Goal: Find specific page/section: Find specific page/section

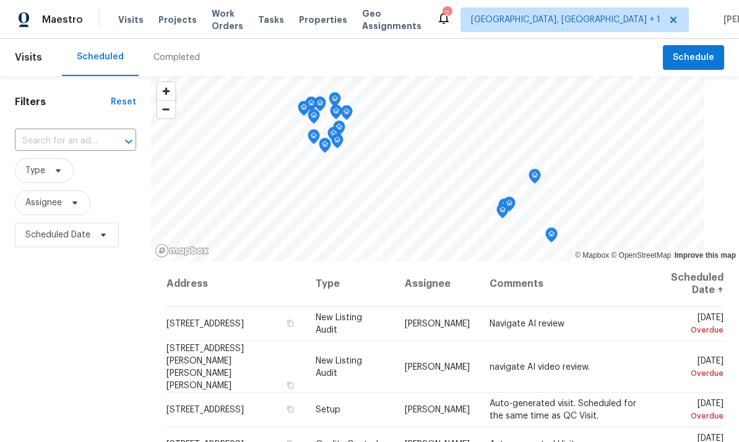
click at [173, 66] on div "Completed" at bounding box center [177, 57] width 76 height 37
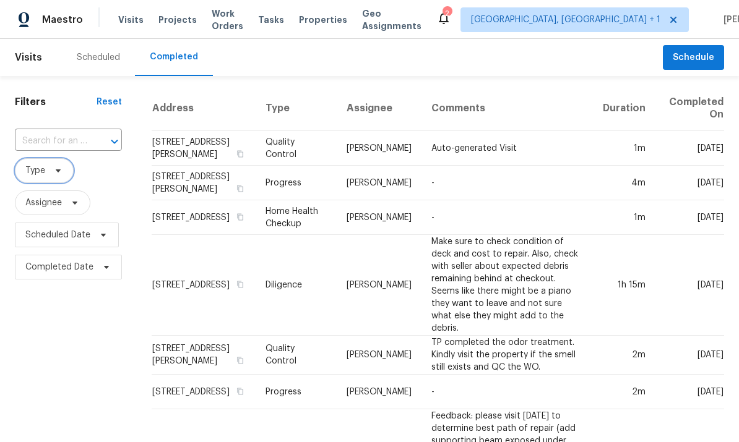
click at [35, 171] on span "Type" at bounding box center [35, 171] width 20 height 12
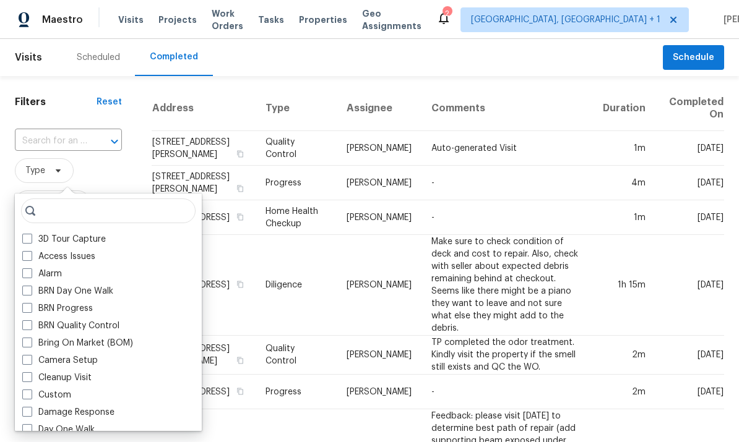
click at [27, 324] on span at bounding box center [27, 326] width 10 height 10
click at [27, 324] on input "BRN Quality Control" at bounding box center [26, 324] width 8 height 8
checkbox input "true"
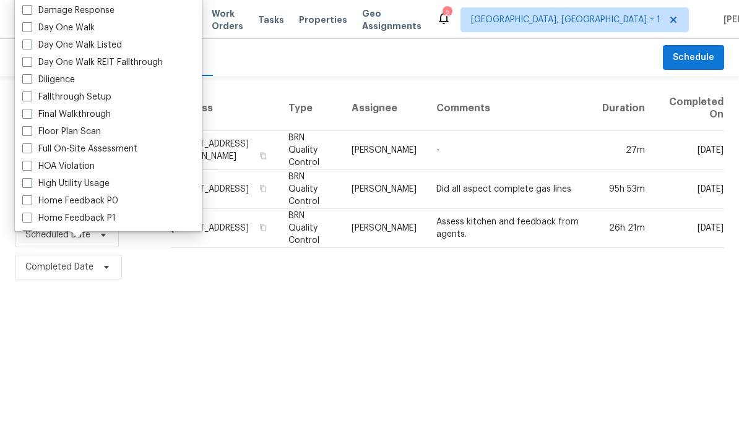
scroll to position [204, 0]
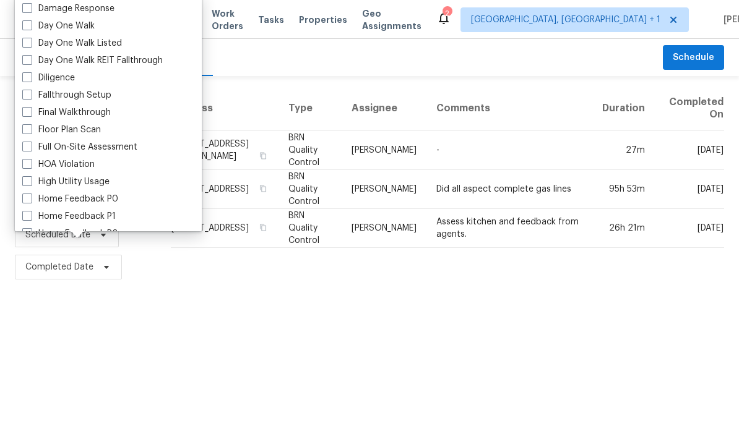
click at [28, 76] on span at bounding box center [27, 77] width 10 height 10
click at [28, 76] on input "Diligence" at bounding box center [26, 76] width 8 height 8
checkbox input "true"
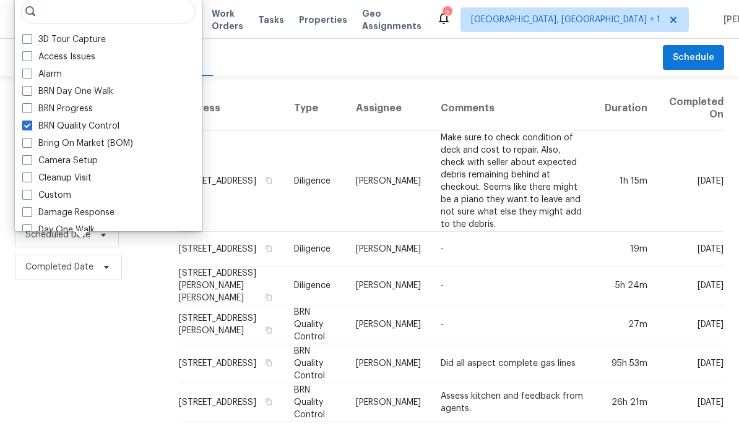
click at [32, 125] on label "BRN Quality Control" at bounding box center [70, 126] width 97 height 12
click at [30, 125] on input "BRN Quality Control" at bounding box center [26, 124] width 8 height 8
checkbox input "false"
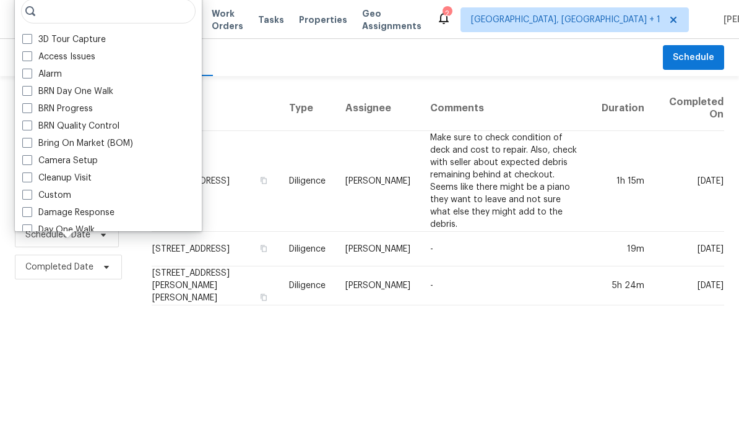
click at [43, 316] on html "Maestro Visits Projects Work Orders Tasks Properties Geo Assignments 2 [GEOGRAP…" at bounding box center [369, 158] width 739 height 316
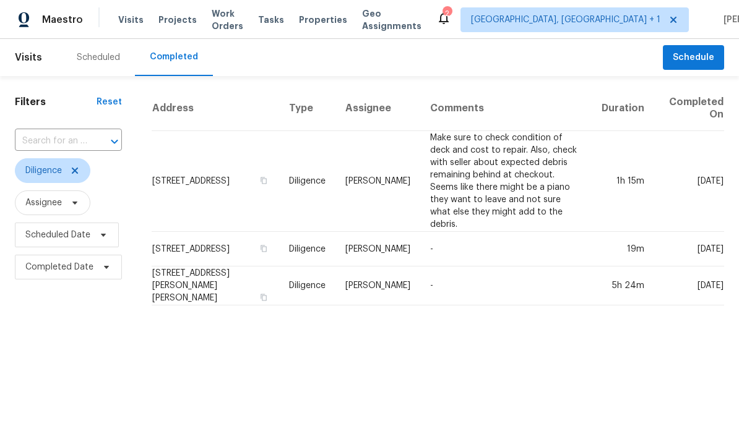
click at [212, 170] on td "[STREET_ADDRESS]" at bounding box center [215, 181] width 127 height 101
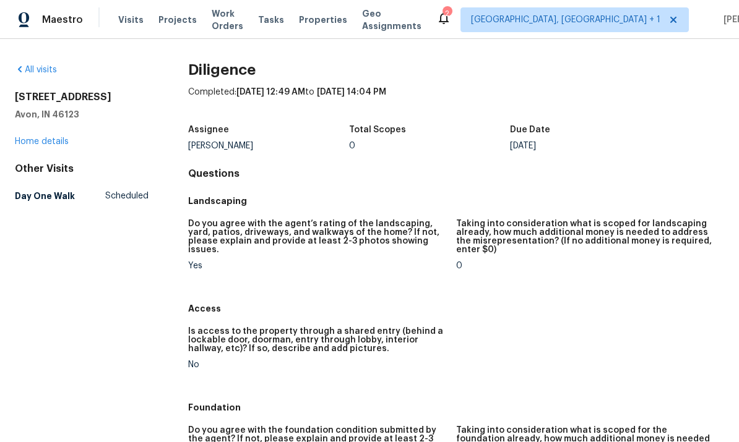
click at [51, 137] on link "Home details" at bounding box center [42, 141] width 54 height 9
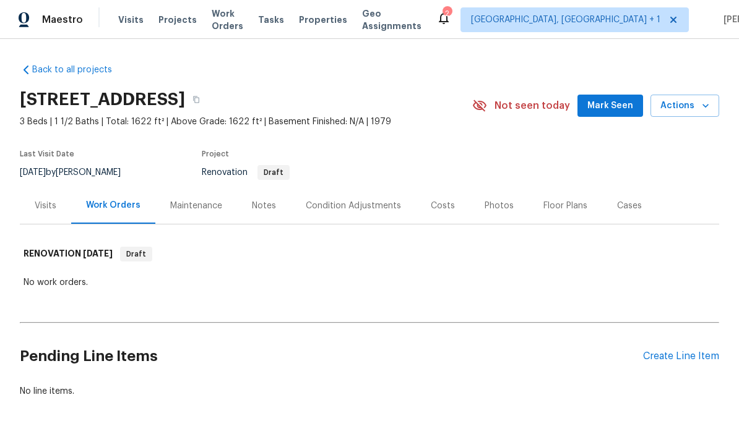
click at [260, 211] on div "Notes" at bounding box center [264, 206] width 24 height 12
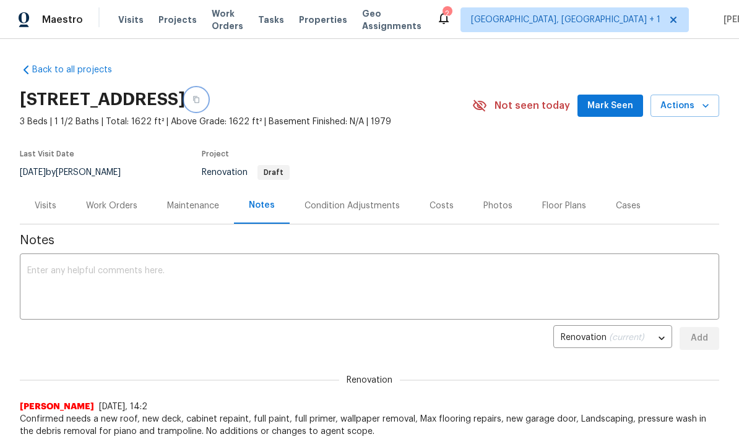
click at [207, 106] on button "button" at bounding box center [196, 99] width 22 height 22
click at [200, 100] on icon "button" at bounding box center [195, 99] width 7 height 7
click at [134, 22] on span "Visits" at bounding box center [130, 20] width 25 height 12
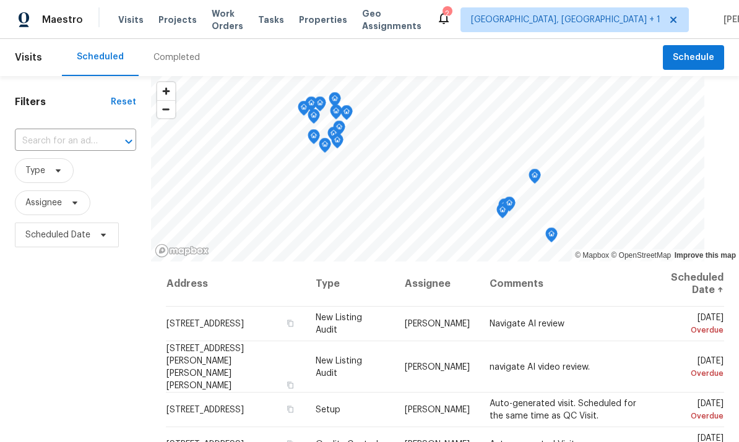
click at [180, 59] on div "Completed" at bounding box center [176, 57] width 46 height 12
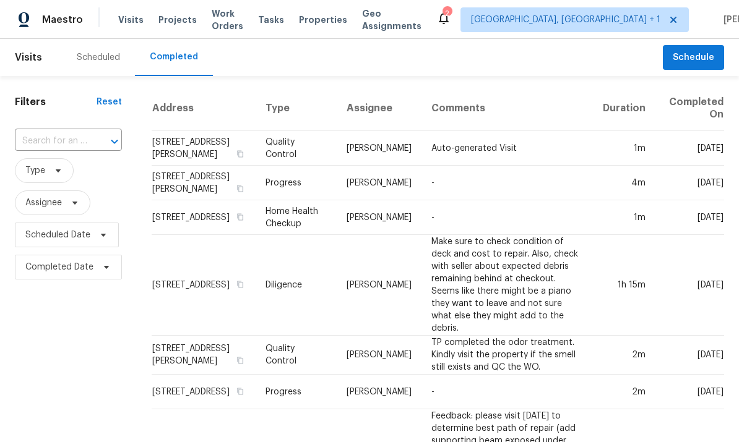
click at [53, 138] on input "text" at bounding box center [51, 141] width 72 height 19
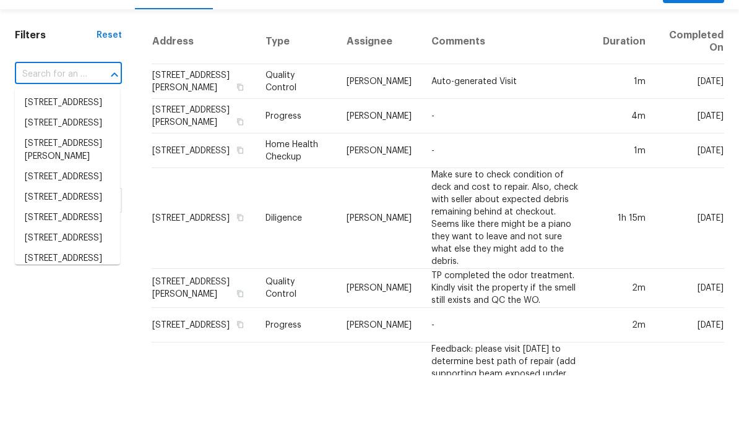
paste input "[STREET_ADDRESS][PERSON_NAME]"
type input "[STREET_ADDRESS][PERSON_NAME]"
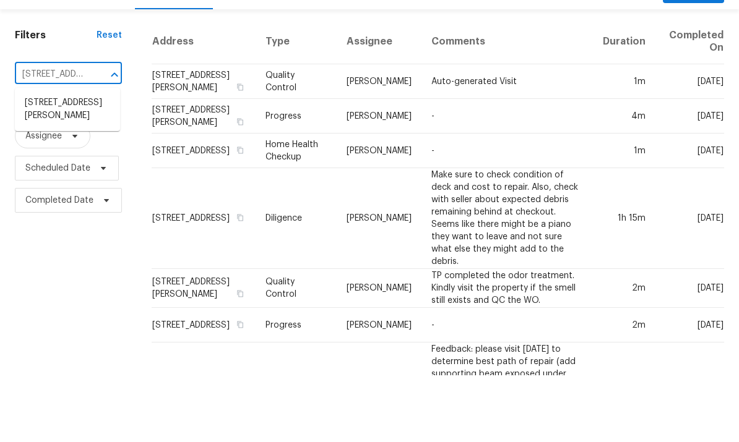
click at [72, 160] on li "[STREET_ADDRESS][PERSON_NAME]" at bounding box center [67, 176] width 105 height 33
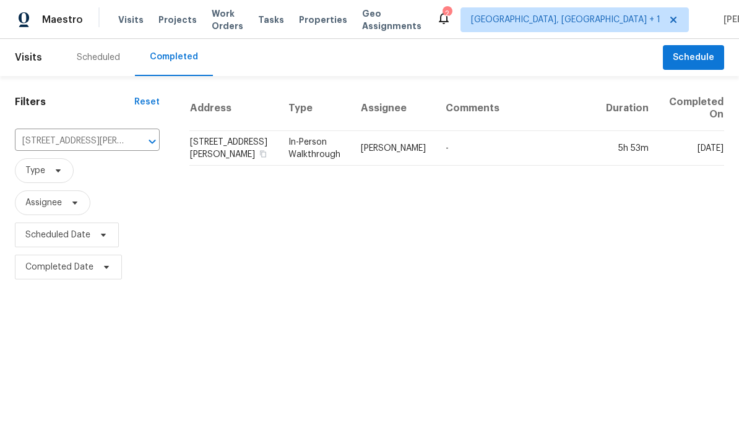
click at [223, 145] on td "[STREET_ADDRESS][PERSON_NAME]" at bounding box center [233, 148] width 89 height 35
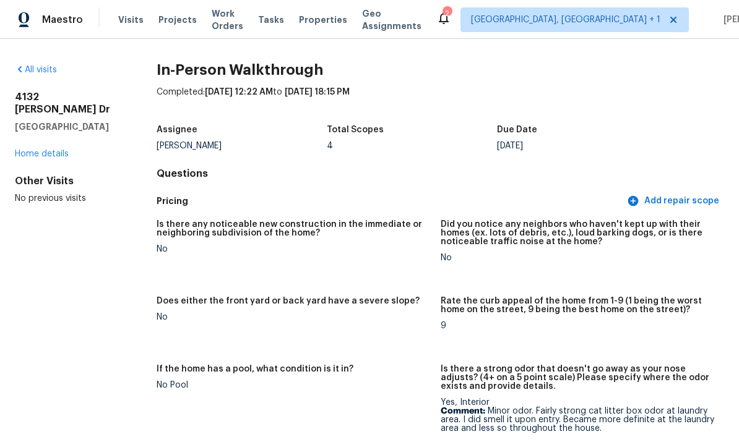
click at [50, 150] on link "Home details" at bounding box center [42, 154] width 54 height 9
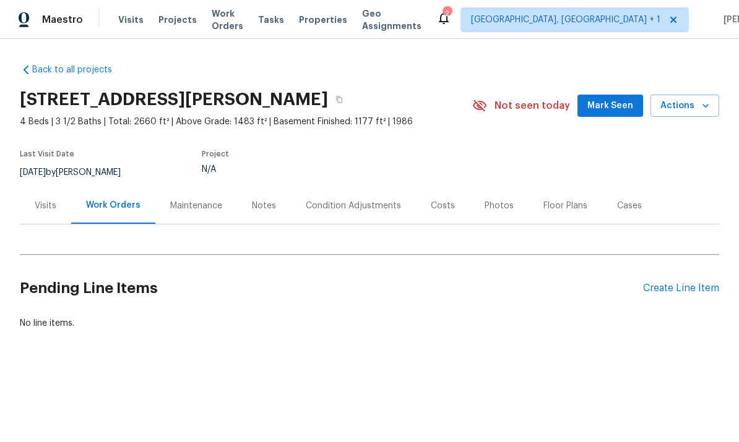
click at [558, 212] on div "Floor Plans" at bounding box center [565, 206] width 44 height 12
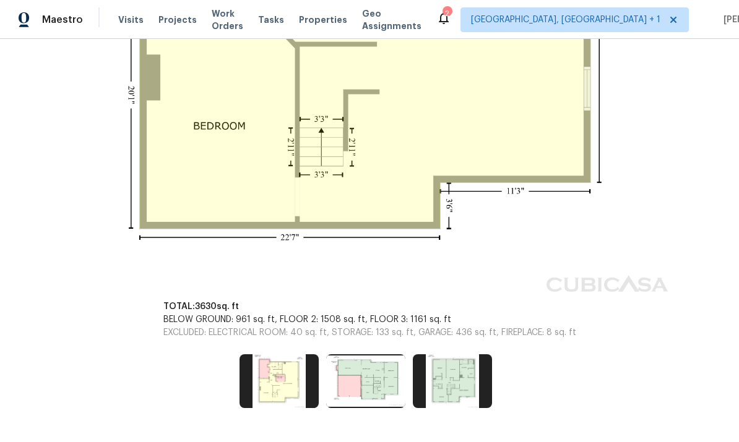
scroll to position [580, 0]
click at [372, 355] on img at bounding box center [365, 381] width 79 height 53
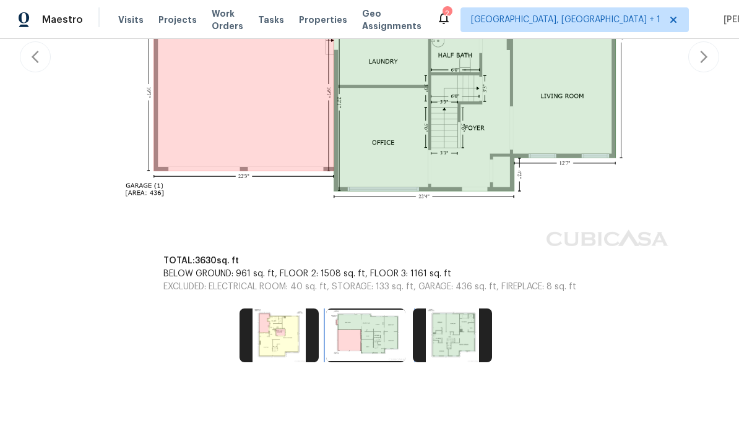
scroll to position [369, 0]
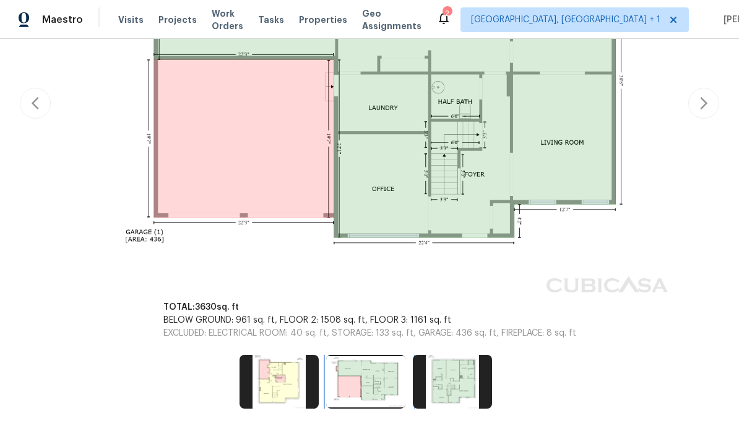
click at [381, 355] on img at bounding box center [365, 381] width 79 height 53
click at [459, 355] on img at bounding box center [452, 381] width 79 height 53
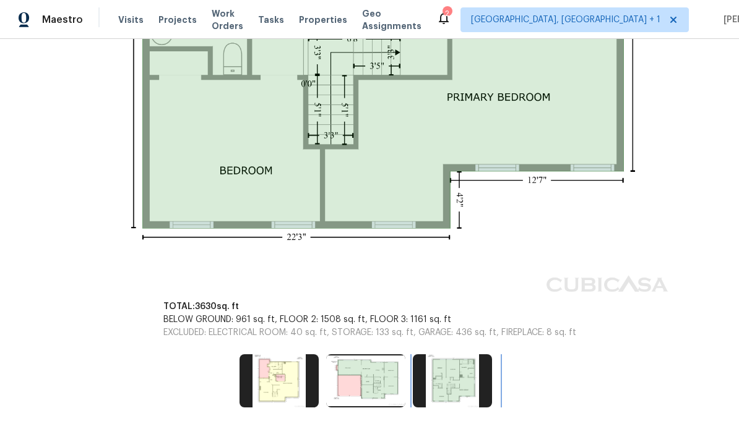
scroll to position [582, 0]
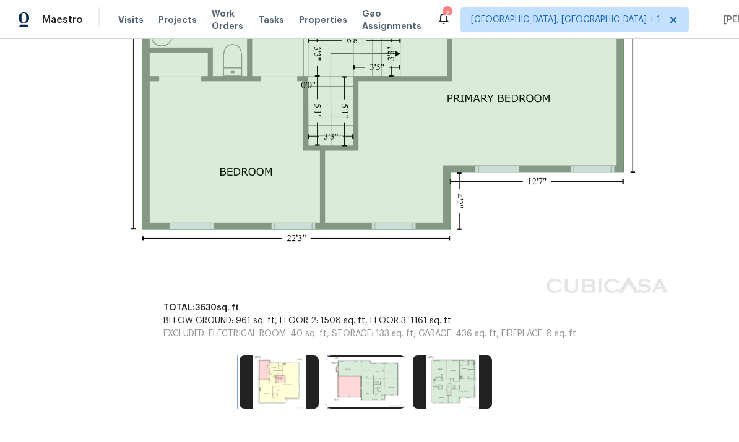
click at [281, 356] on img at bounding box center [278, 382] width 79 height 53
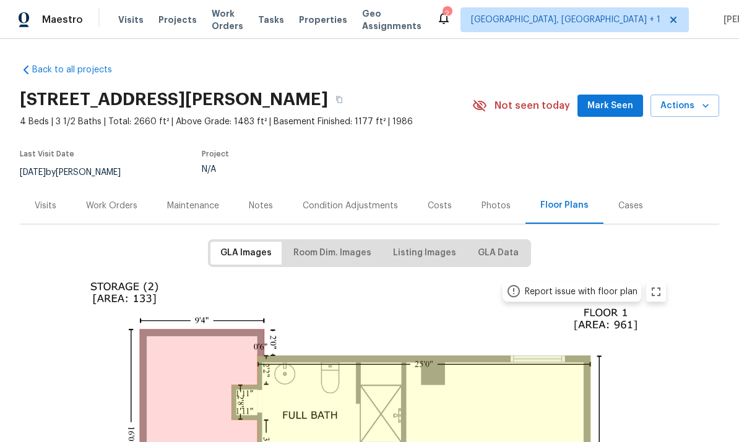
scroll to position [0, 0]
click at [507, 246] on span "GLA Data" at bounding box center [498, 253] width 41 height 15
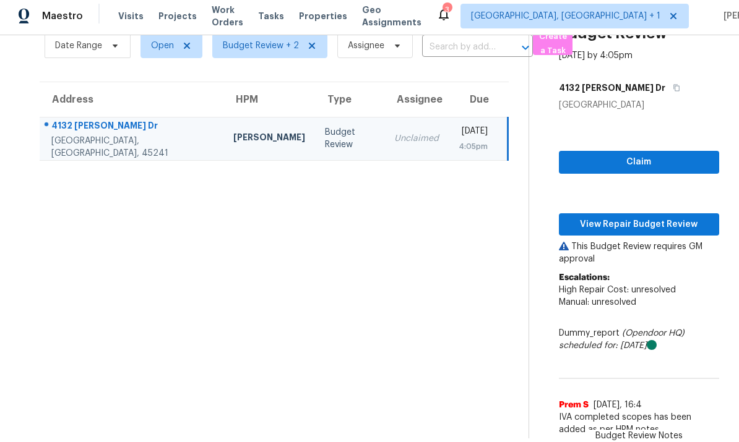
scroll to position [50, 0]
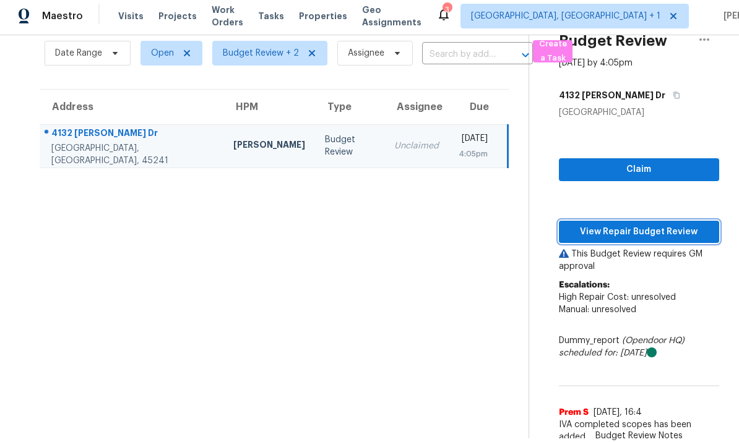
click at [642, 225] on span "View Repair Budget Review" at bounding box center [639, 232] width 140 height 15
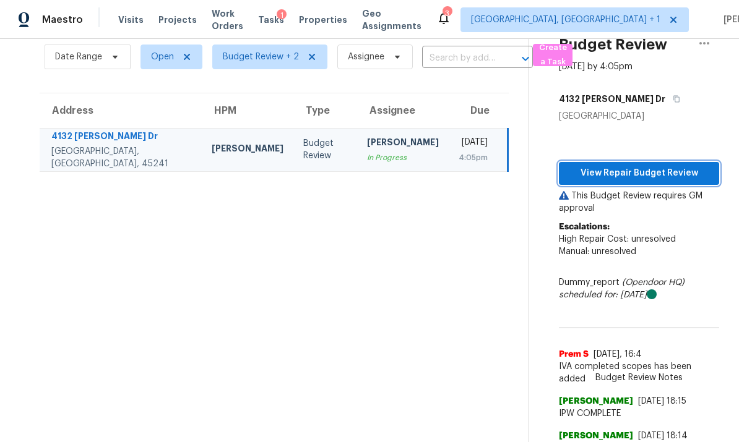
click at [650, 166] on span "View Repair Budget Review" at bounding box center [639, 173] width 140 height 15
